Goal: Transaction & Acquisition: Purchase product/service

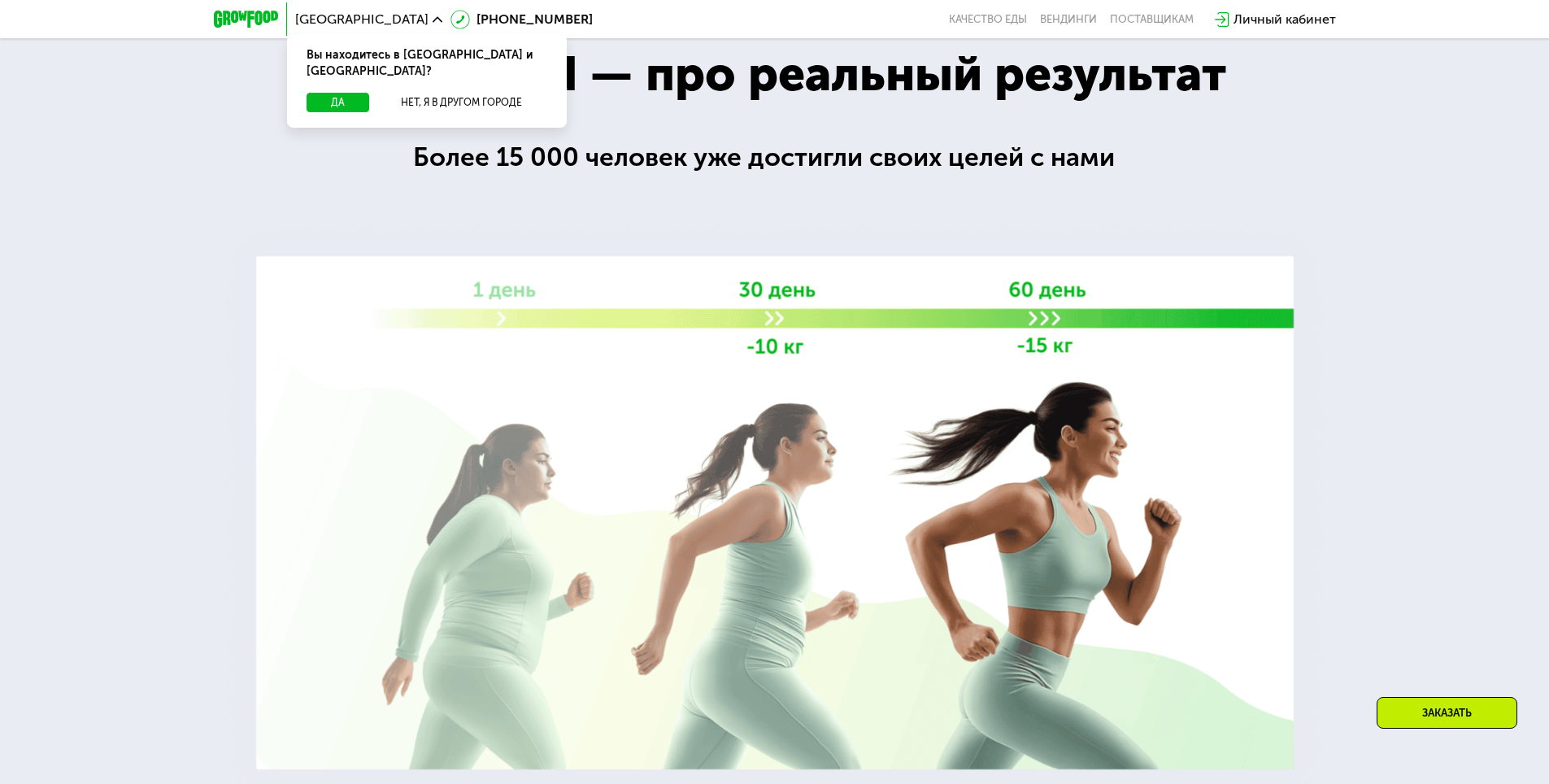
scroll to position [2401, 0]
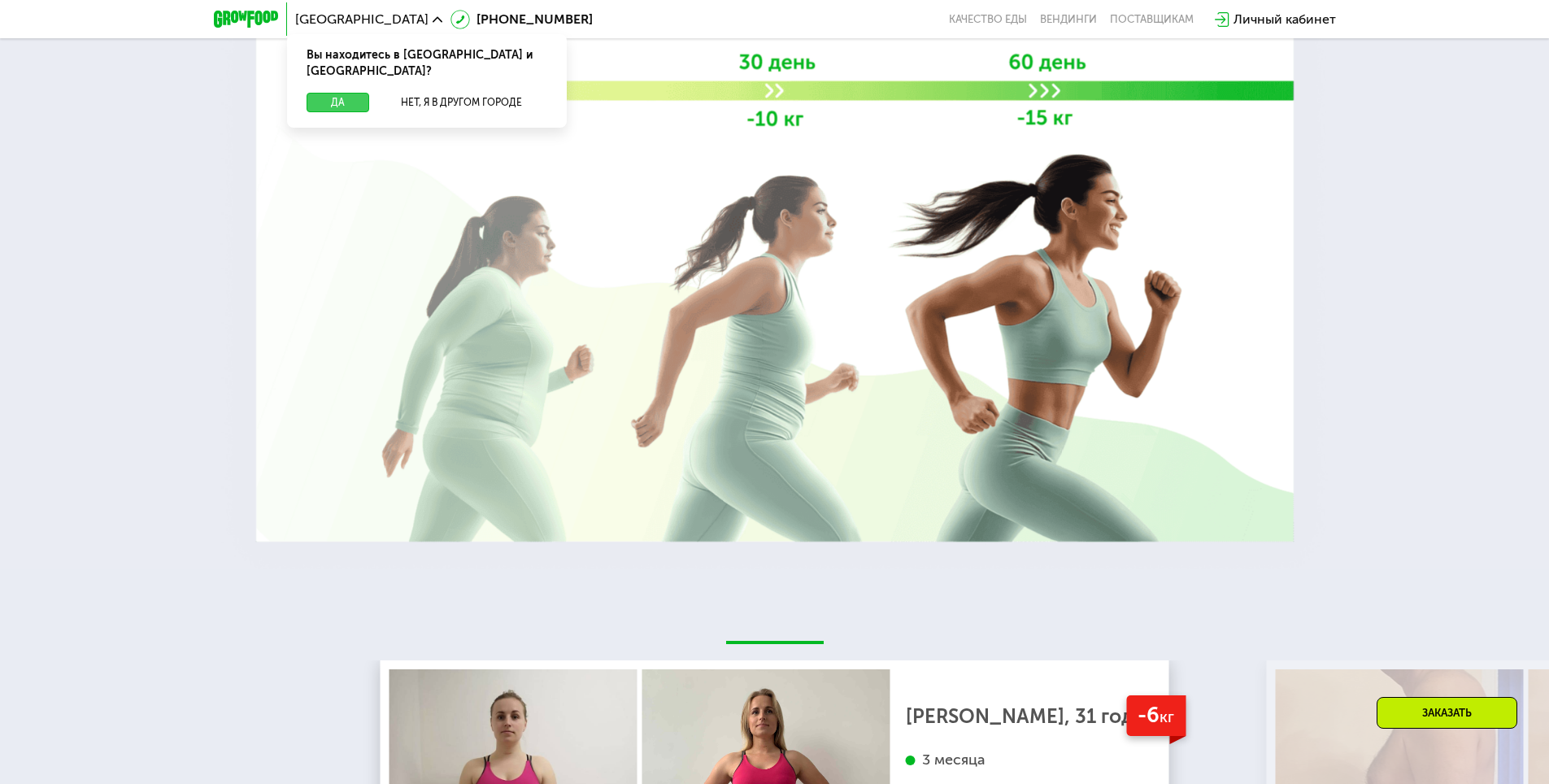
click at [335, 93] on button "Да" at bounding box center [338, 103] width 63 height 20
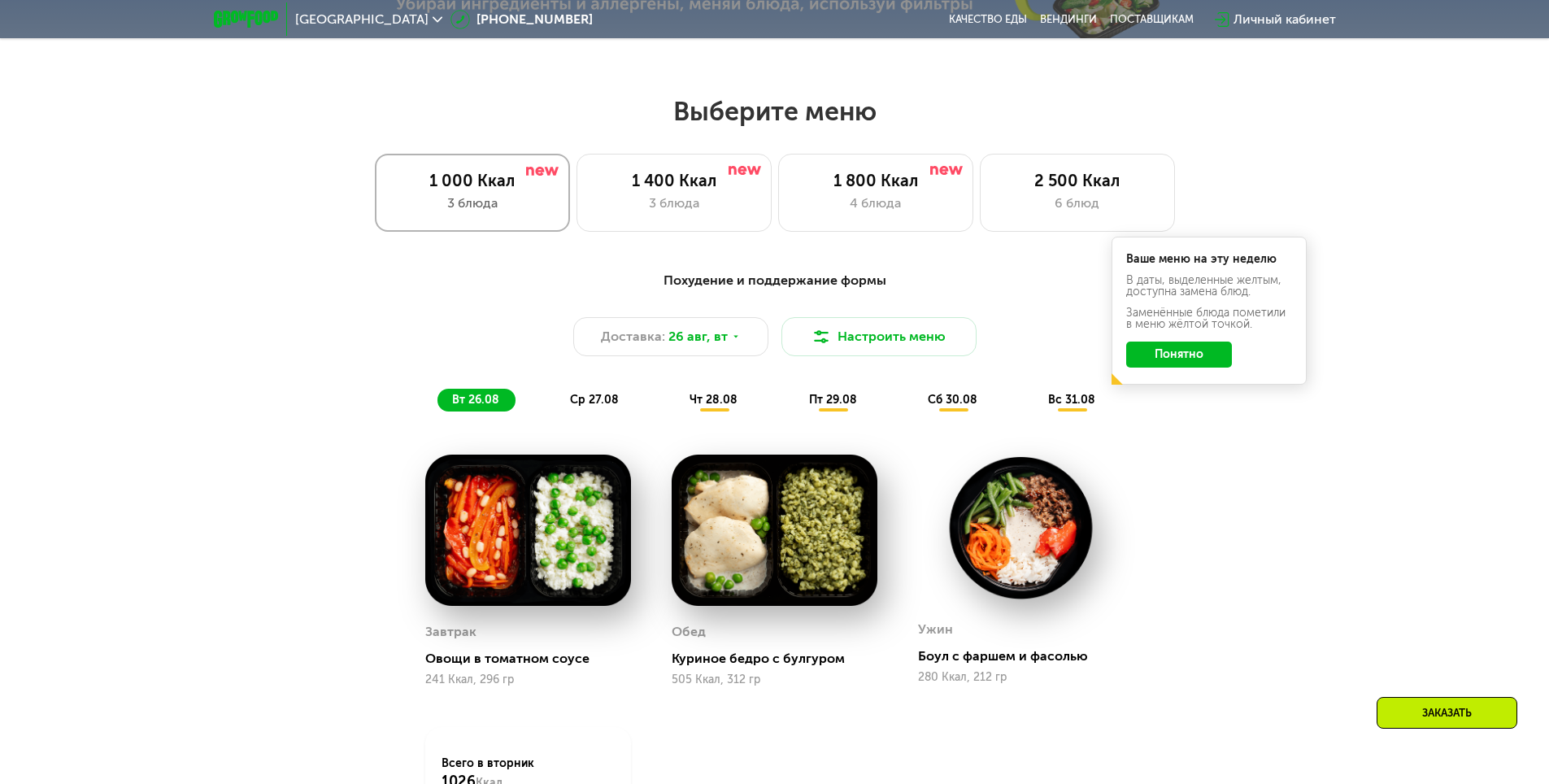
scroll to position [857, 0]
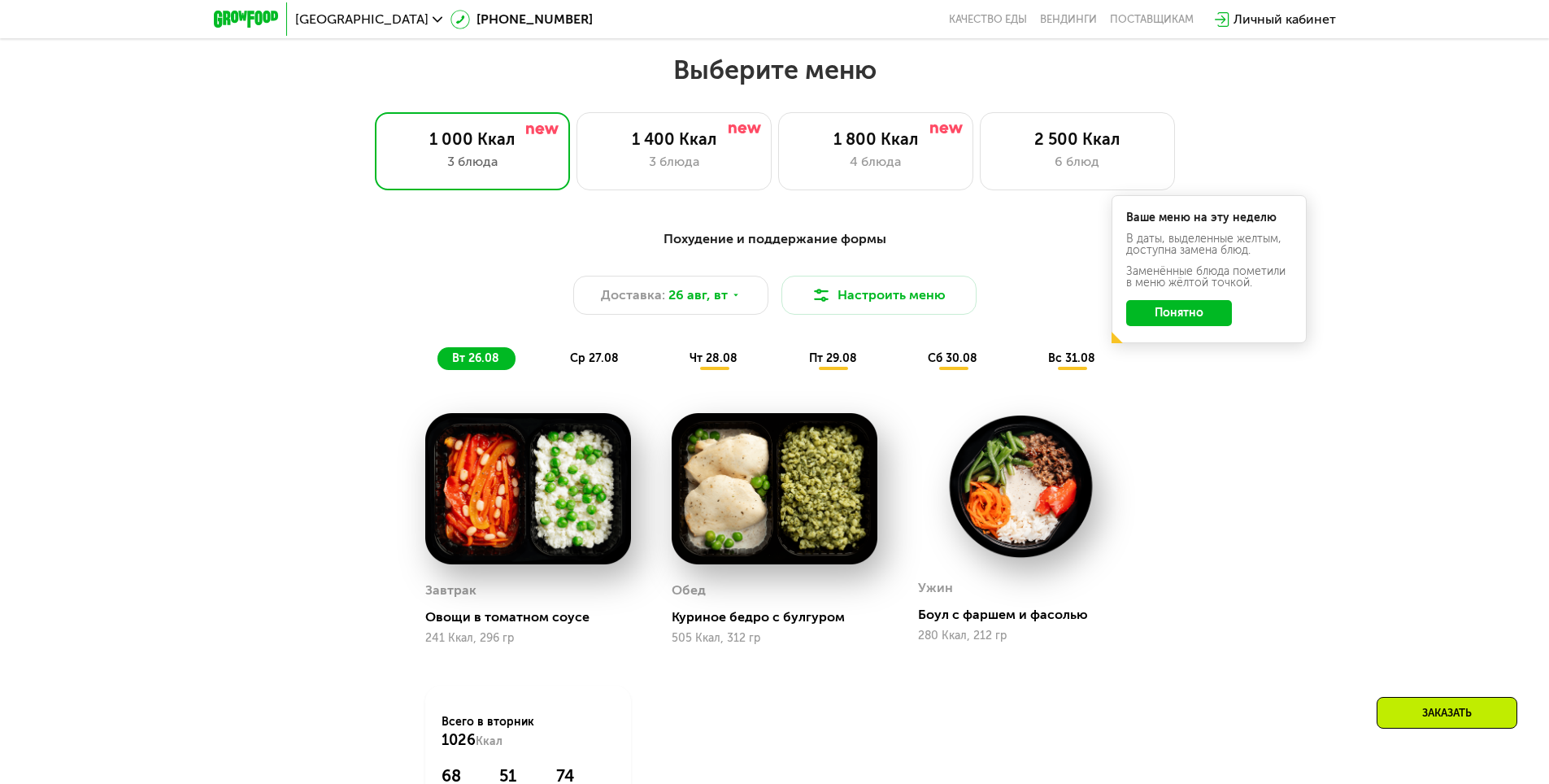
click at [1212, 306] on button "Понятно" at bounding box center [1179, 313] width 105 height 26
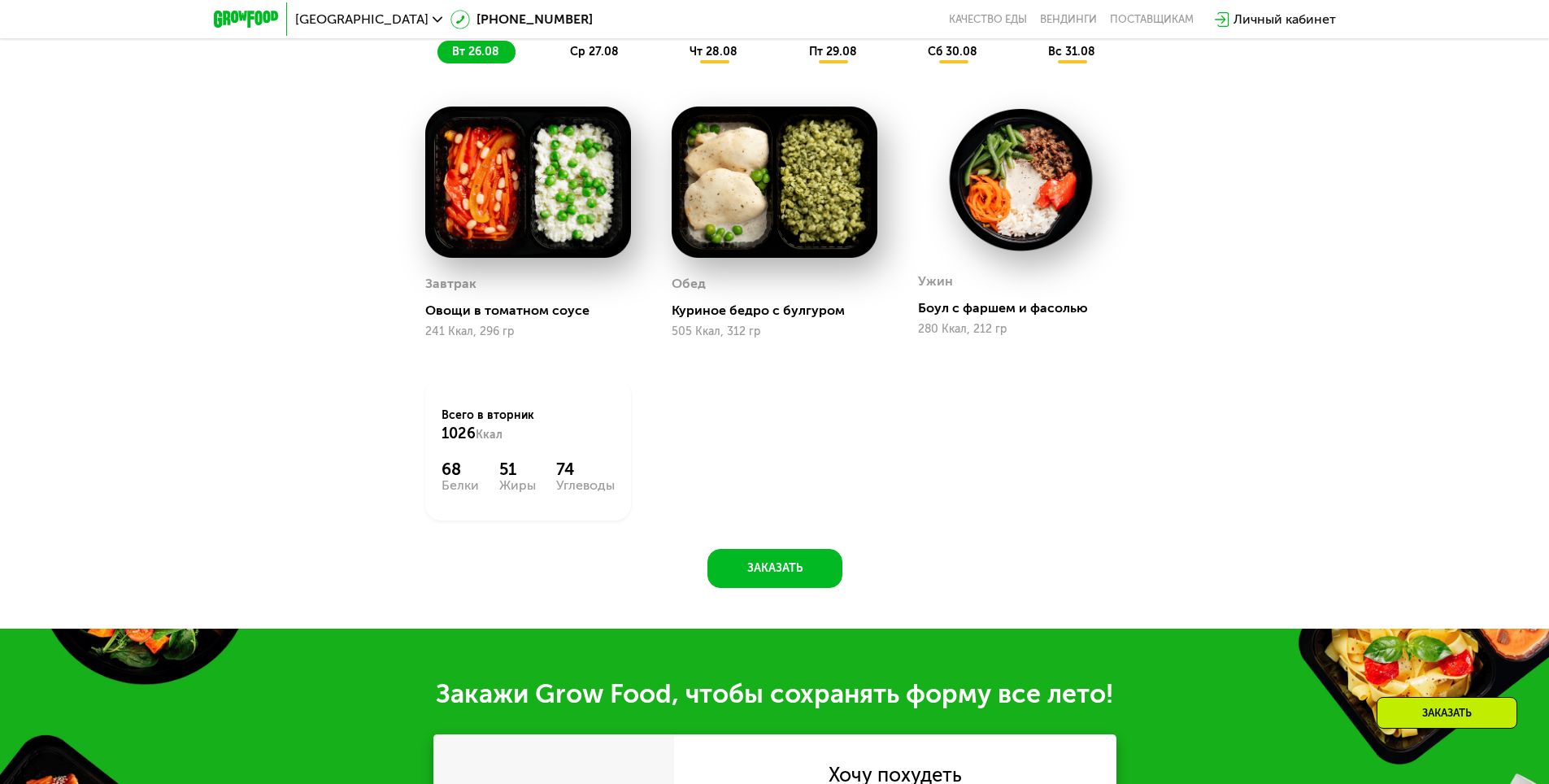
scroll to position [1182, 0]
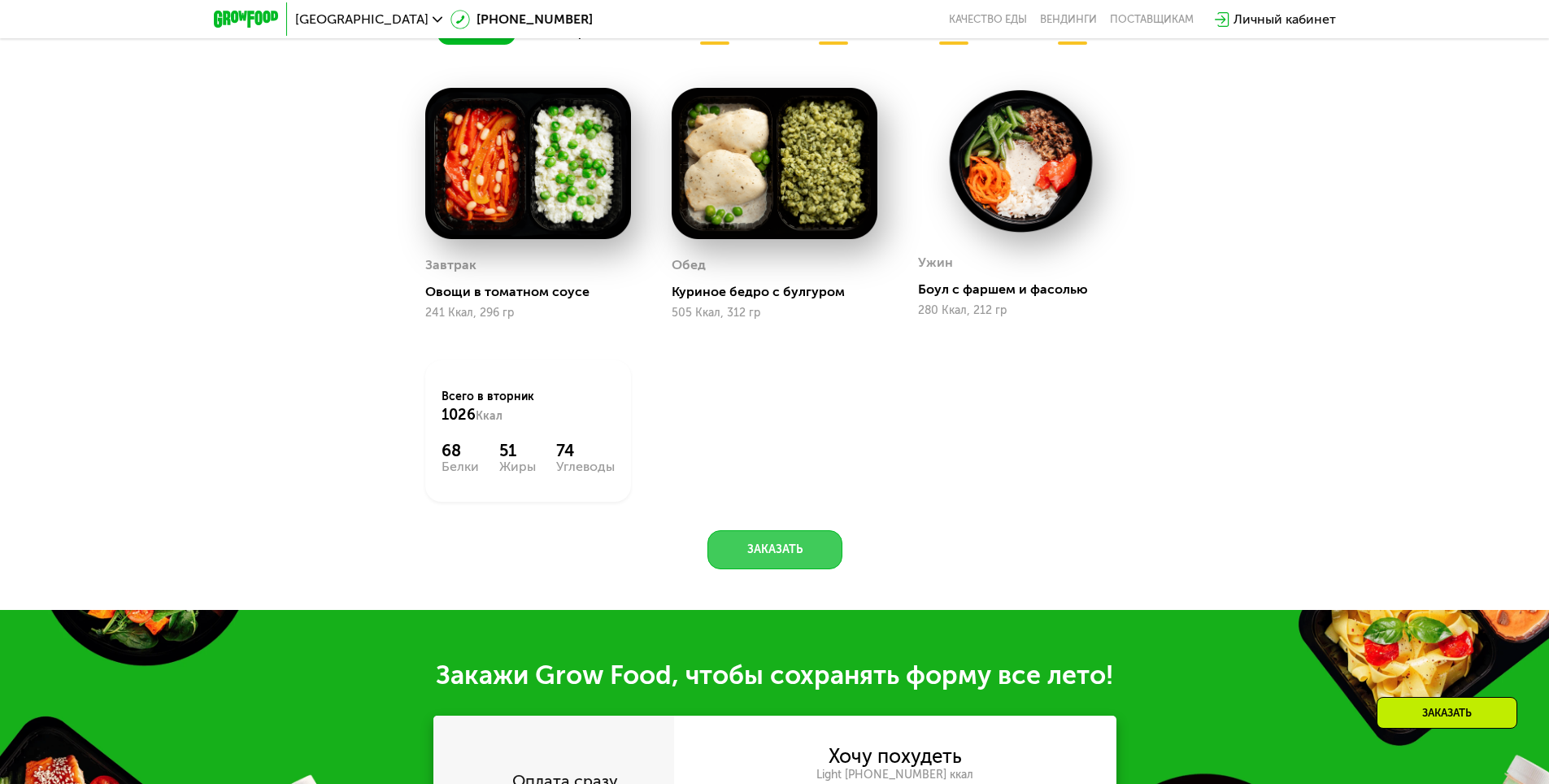
click at [735, 565] on button "Заказать" at bounding box center [774, 550] width 135 height 39
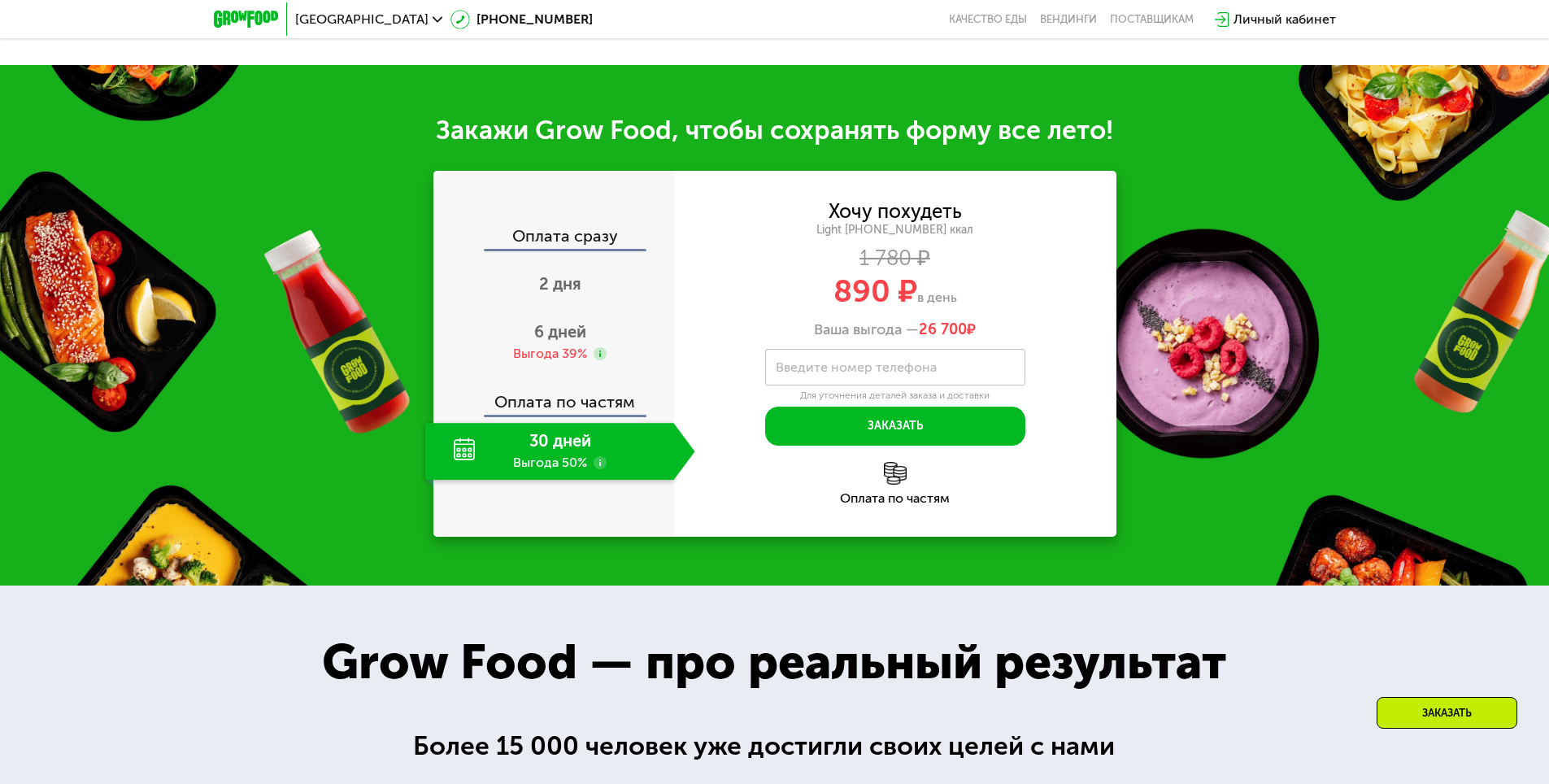
scroll to position [1797, 0]
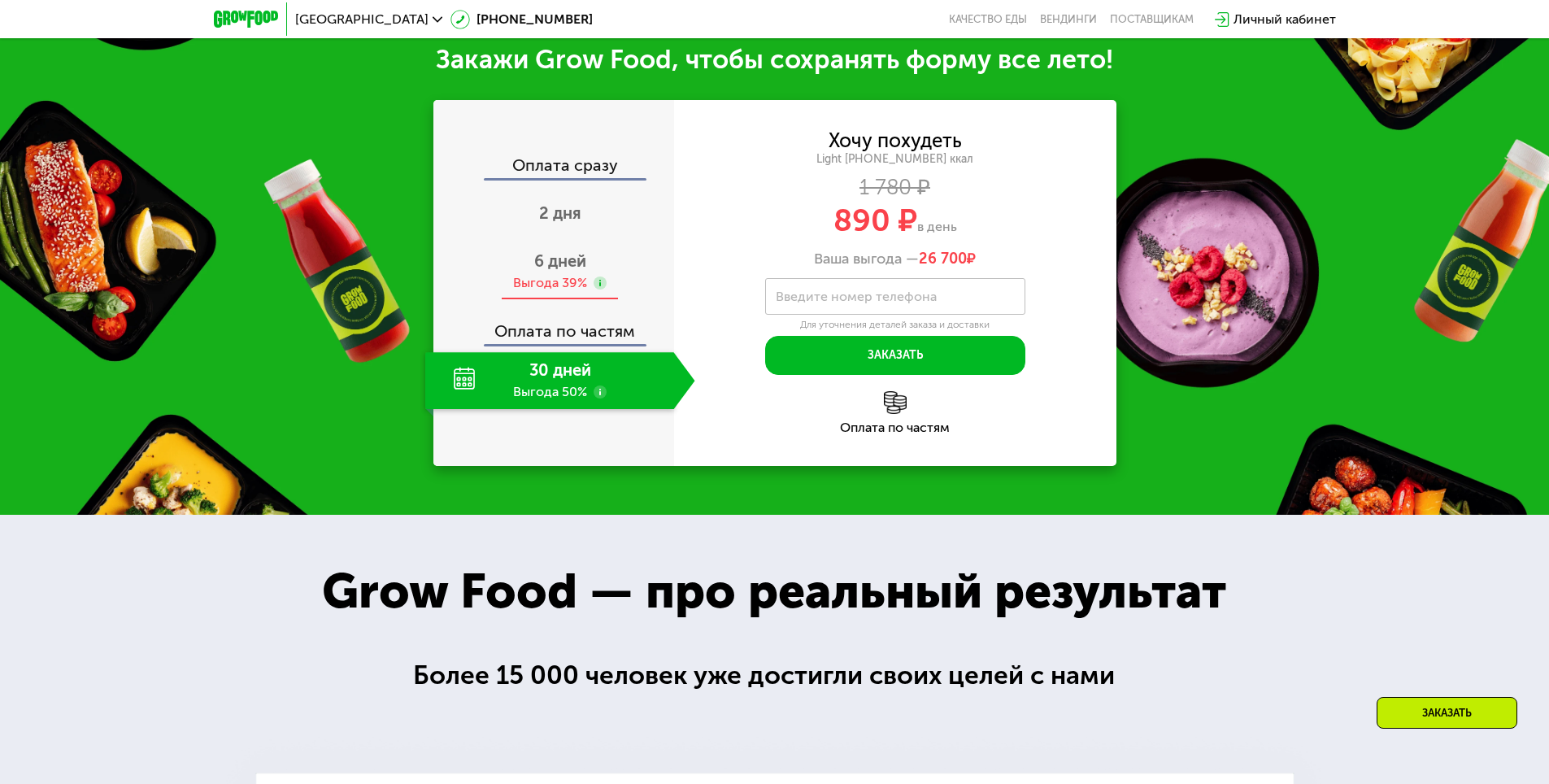
click at [565, 269] on span "6 дней" at bounding box center [560, 261] width 52 height 20
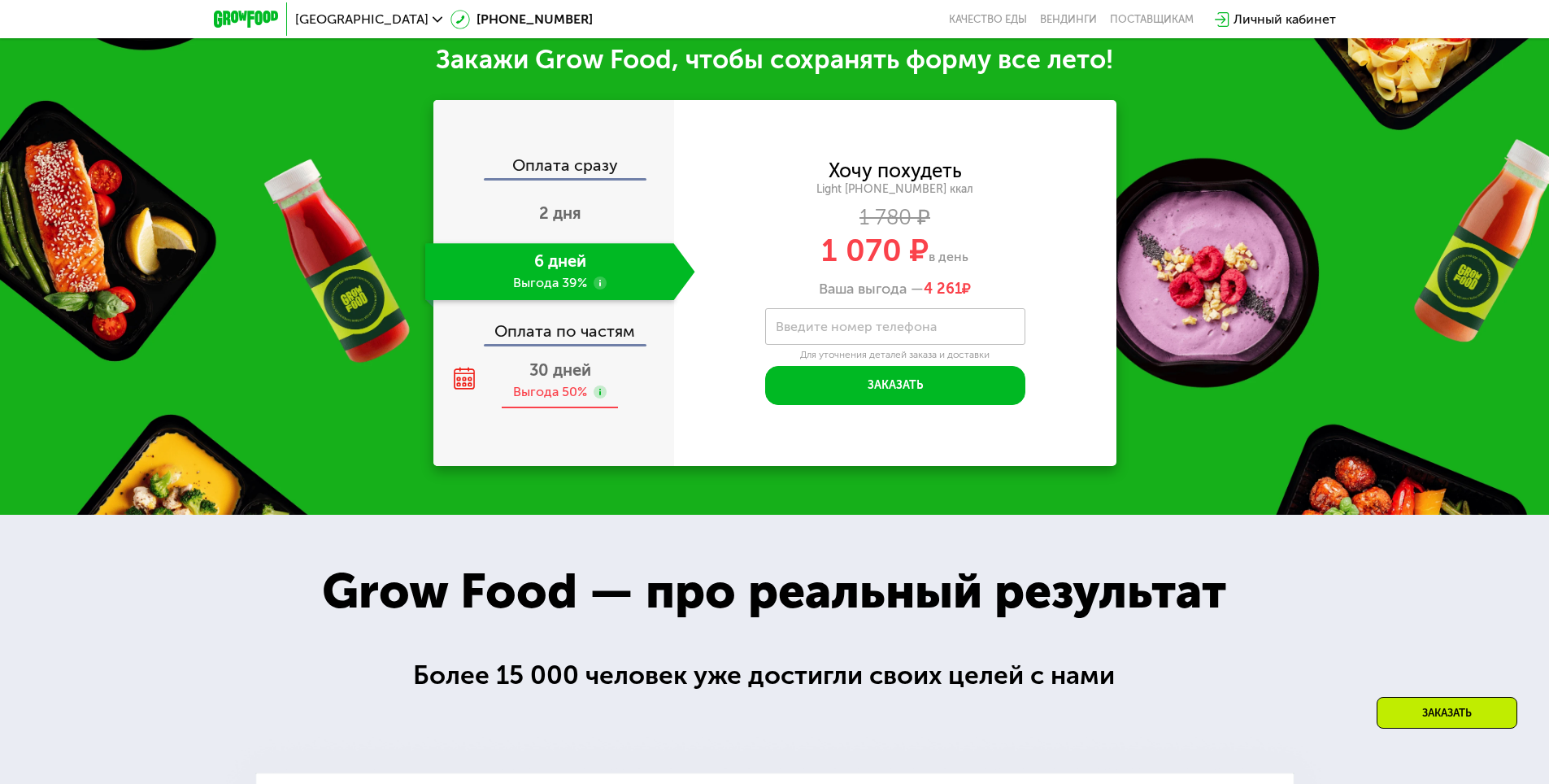
click at [569, 372] on span "30 дней" at bounding box center [560, 370] width 62 height 20
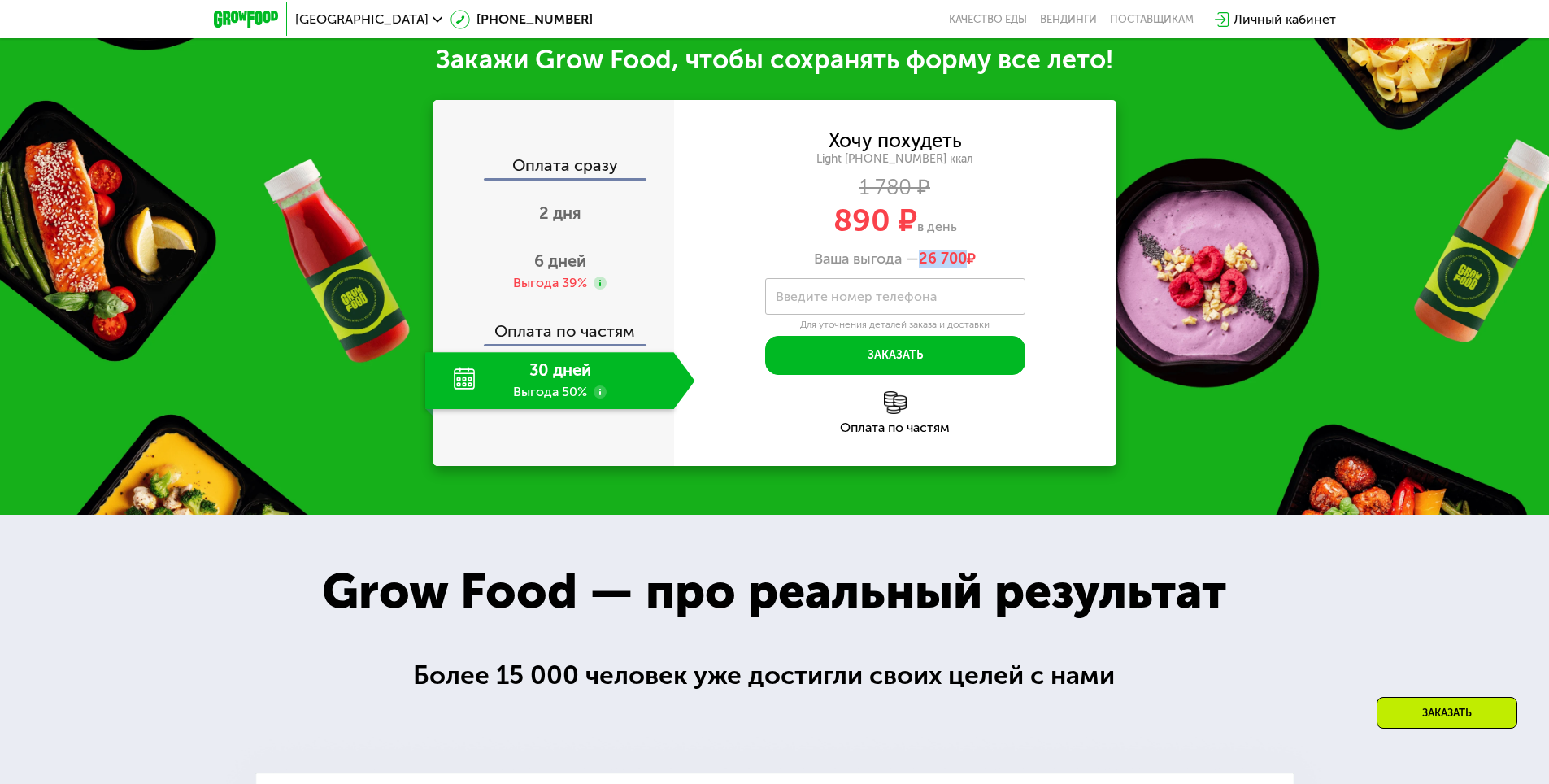
drag, startPoint x: 921, startPoint y: 263, endPoint x: 968, endPoint y: 264, distance: 47.0
click at [968, 264] on span "26 700 ₽" at bounding box center [948, 259] width 57 height 18
click at [549, 291] on div "Выгода 39%" at bounding box center [549, 283] width 74 height 18
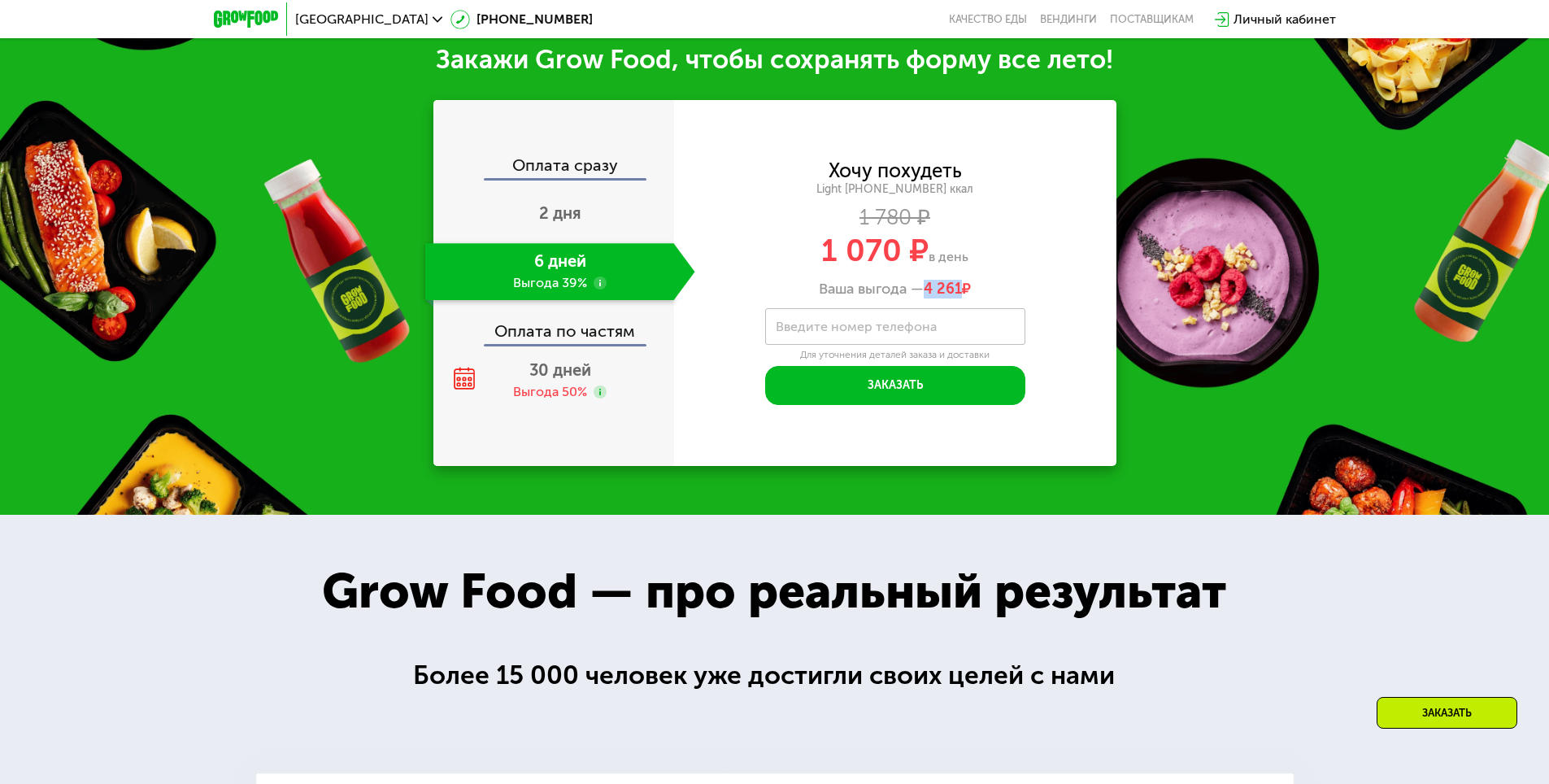
drag, startPoint x: 924, startPoint y: 295, endPoint x: 961, endPoint y: 295, distance: 37.0
click at [961, 295] on span "4 261" at bounding box center [942, 288] width 38 height 18
click at [979, 287] on div "Ваша выгода — 4 261 ₽" at bounding box center [895, 289] width 442 height 18
drag, startPoint x: 917, startPoint y: 293, endPoint x: 975, endPoint y: 290, distance: 58.1
click at [975, 290] on div "Ваша выгода — 4 261 ₽" at bounding box center [895, 289] width 442 height 18
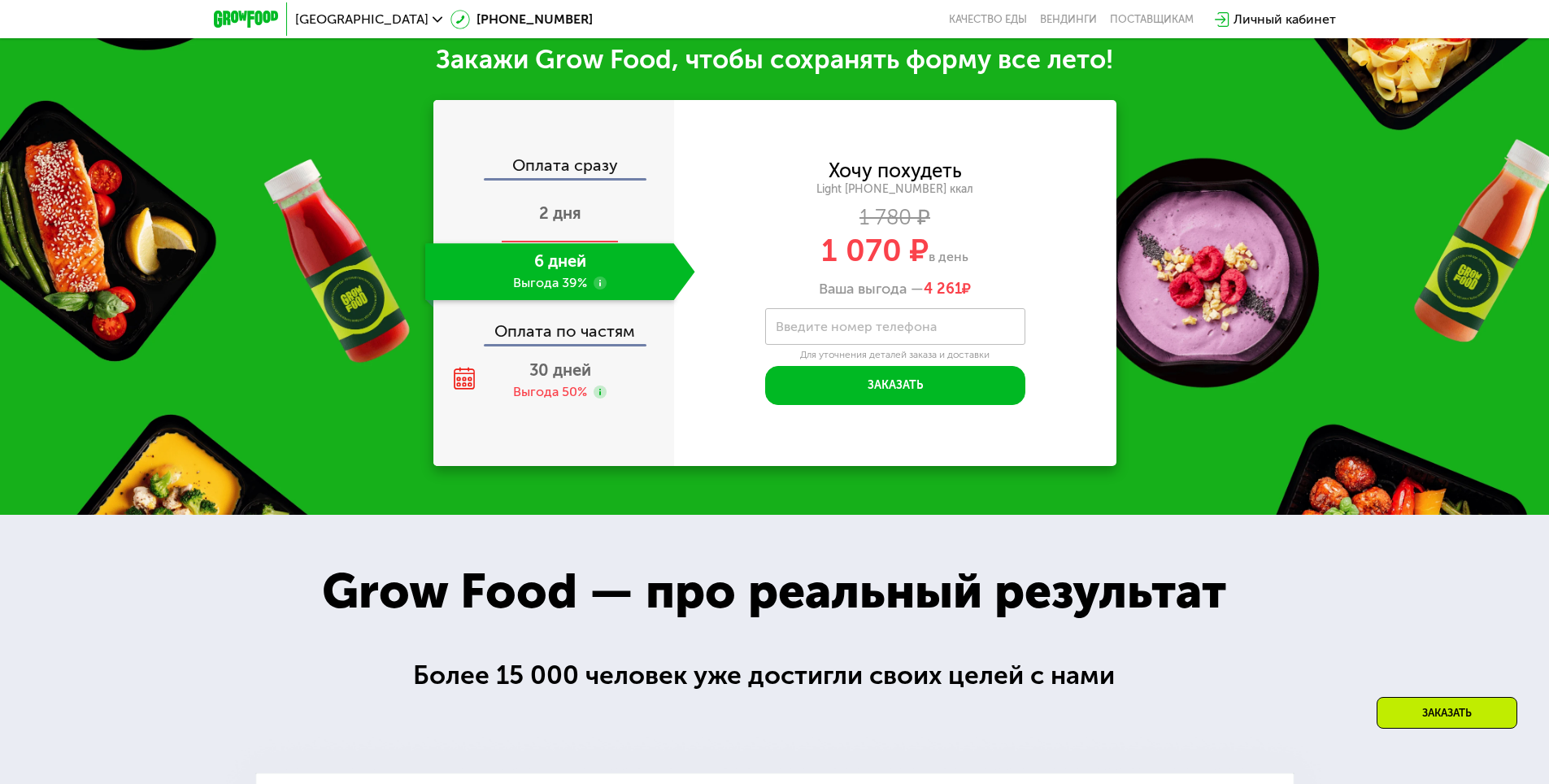
click at [574, 214] on span "2 дня" at bounding box center [560, 213] width 42 height 20
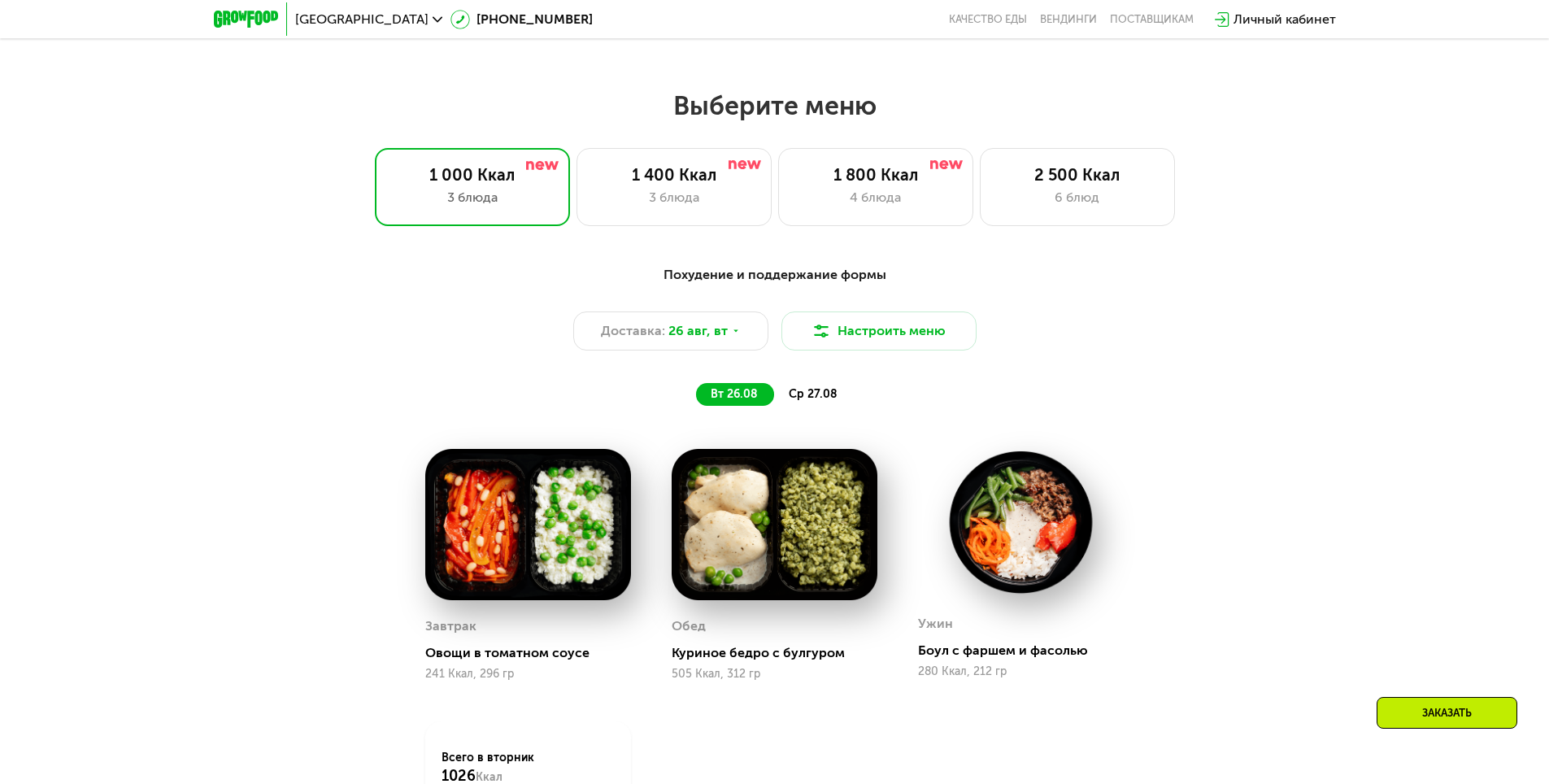
scroll to position [822, 0]
